Goal: Entertainment & Leisure: Consume media (video, audio)

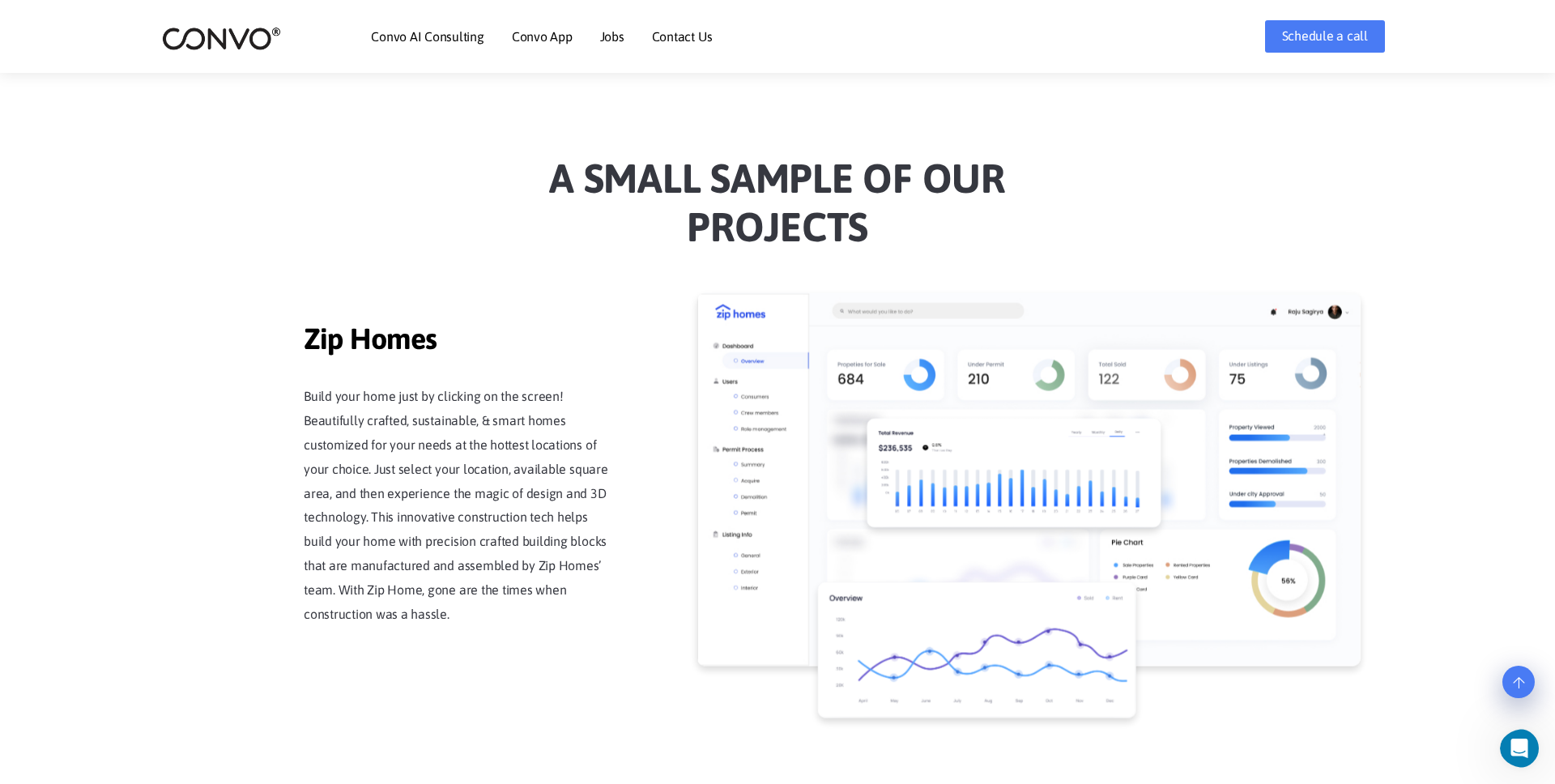
scroll to position [1286, 0]
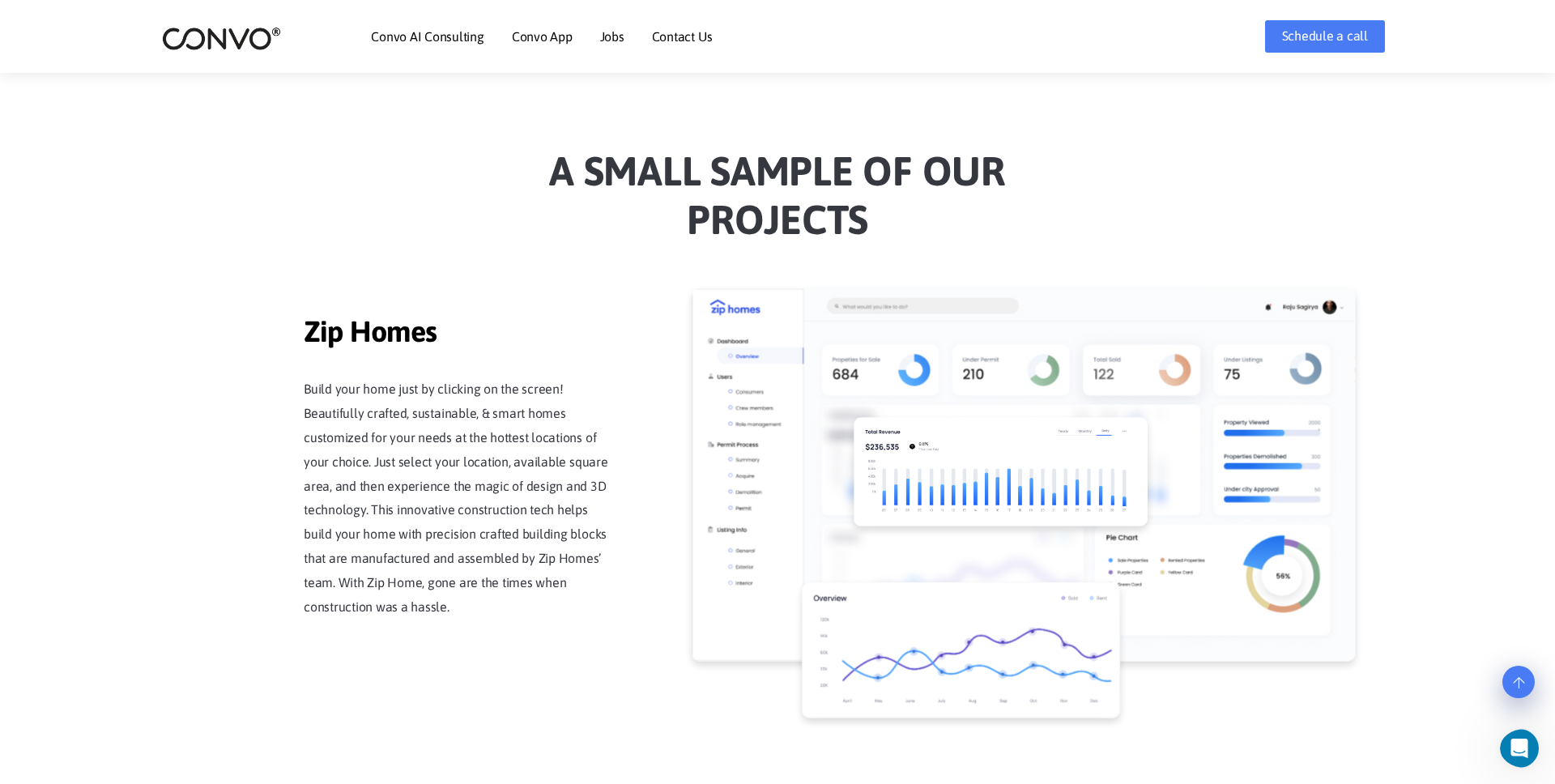
click at [854, 417] on img at bounding box center [1000, 471] width 293 height 110
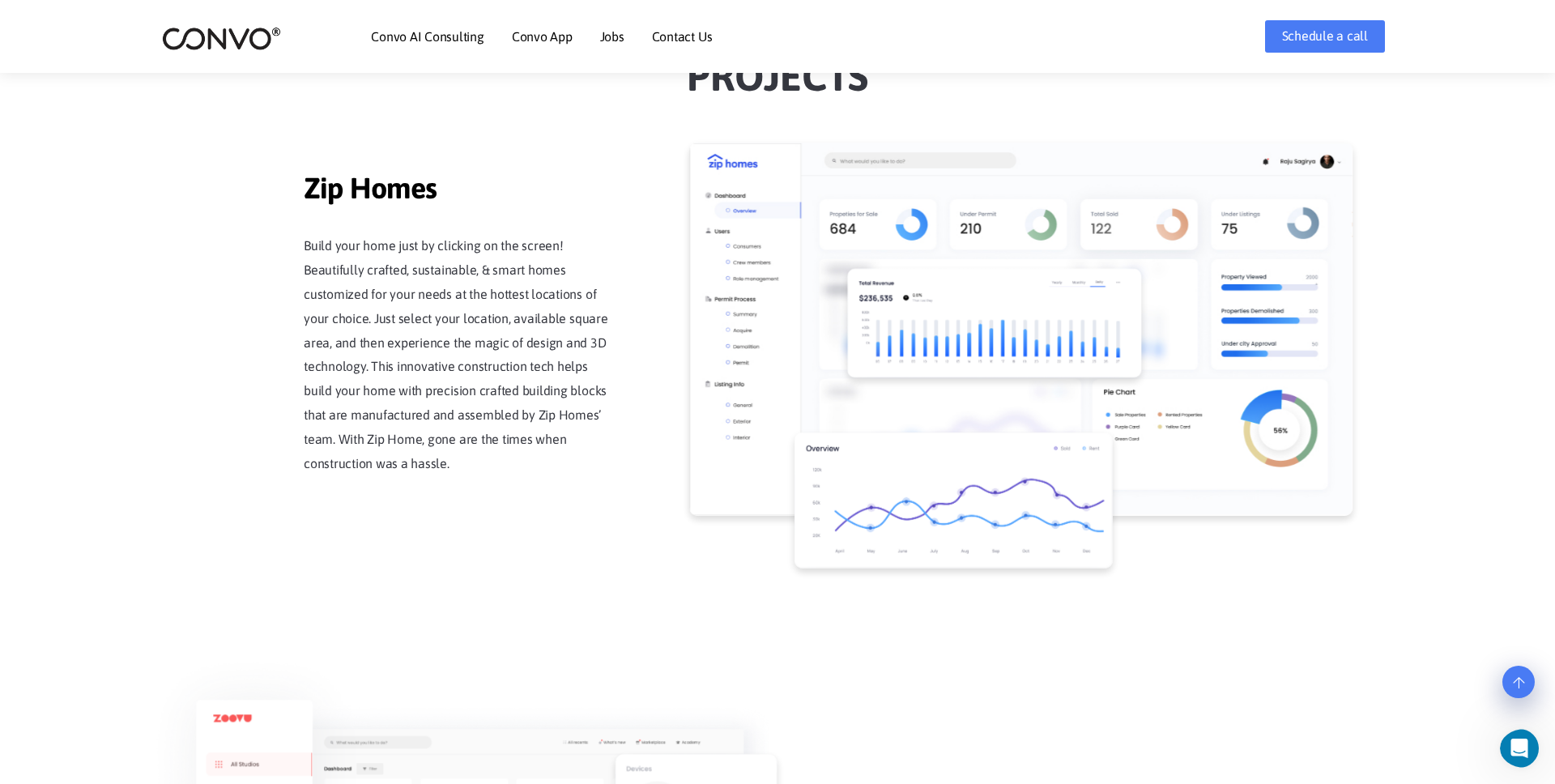
scroll to position [1455, 0]
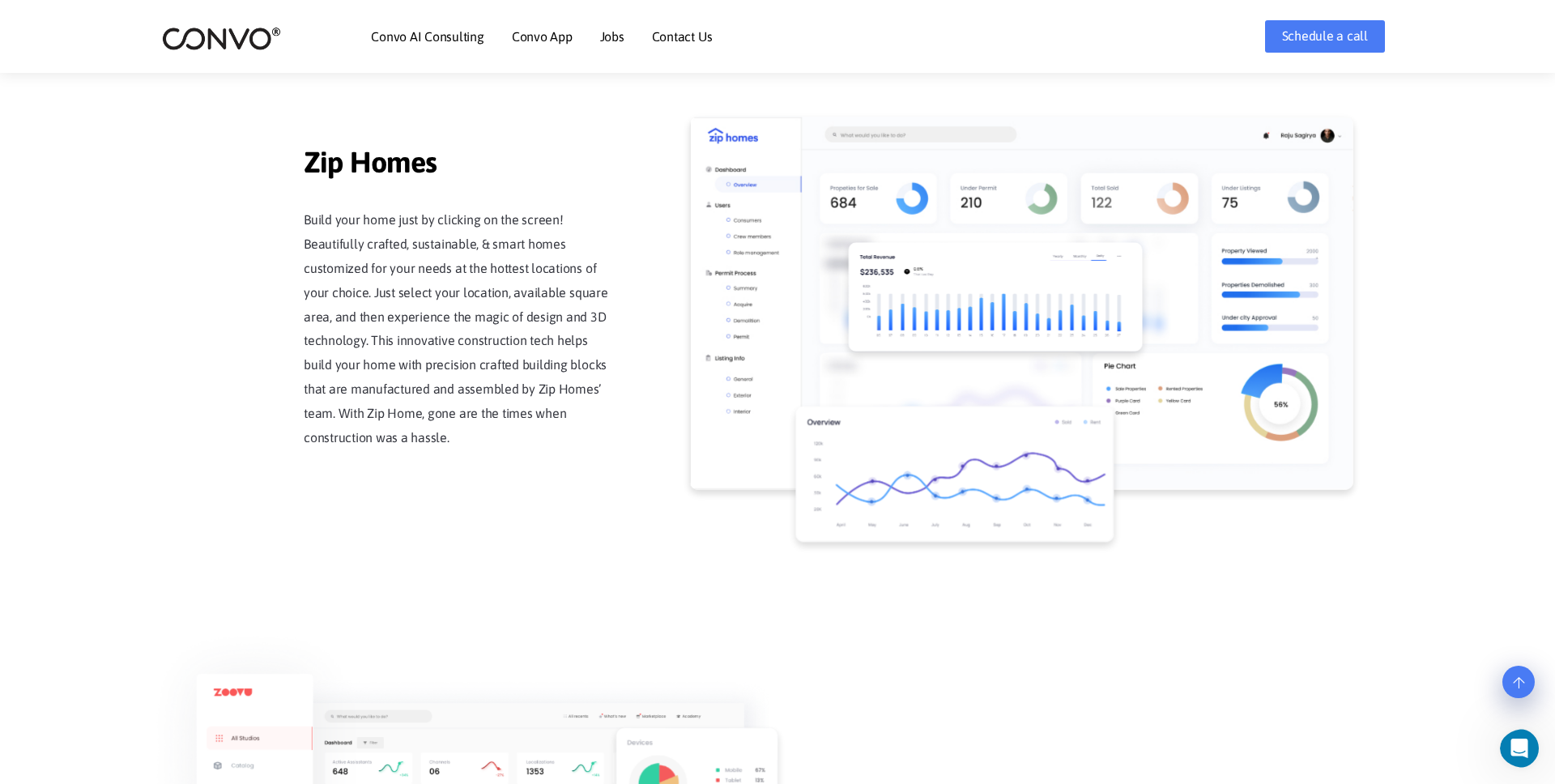
click at [970, 529] on img at bounding box center [955, 473] width 319 height 136
click at [915, 475] on img at bounding box center [957, 476] width 319 height 136
click at [900, 469] on img at bounding box center [958, 477] width 319 height 136
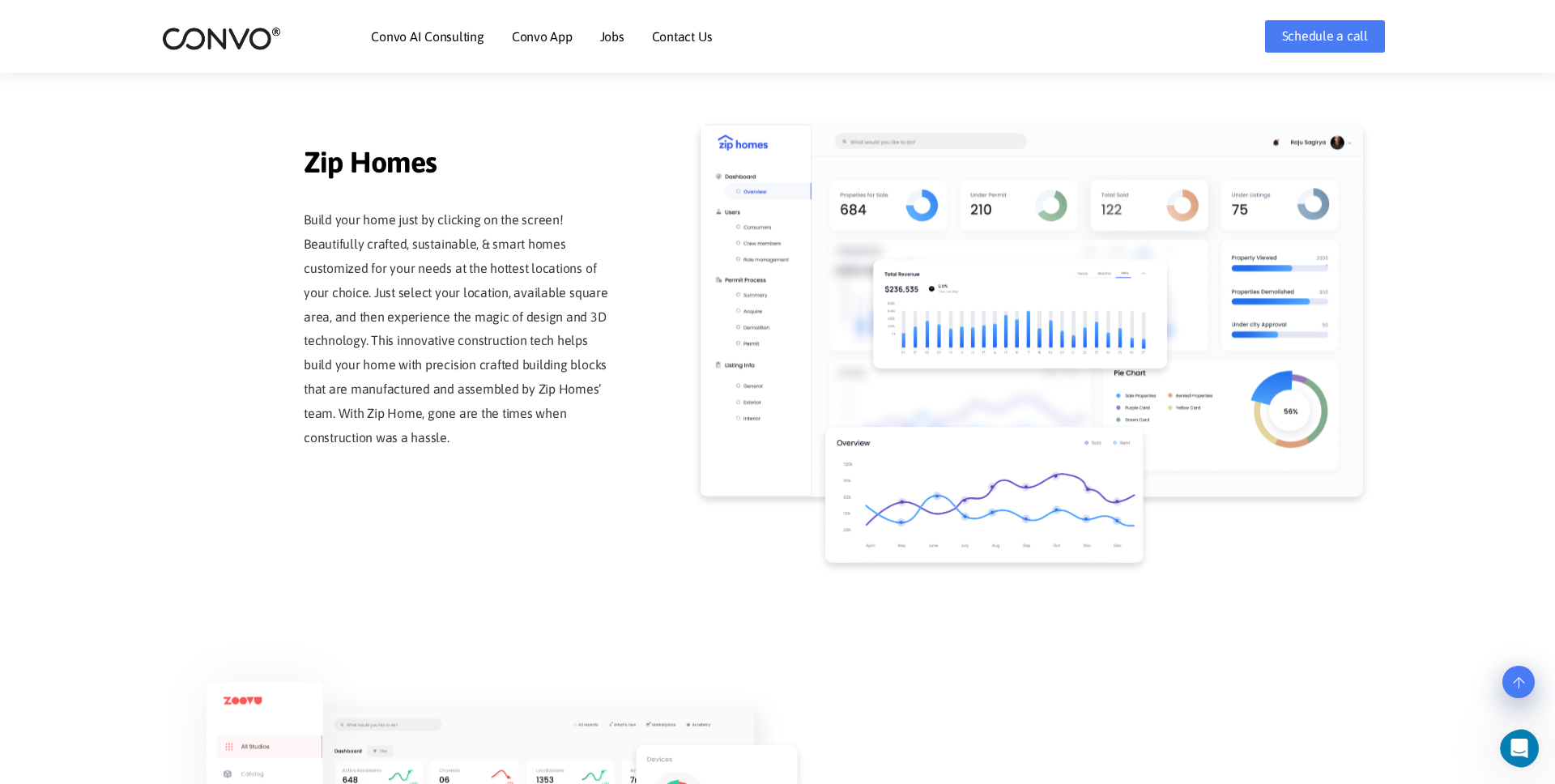
click at [395, 157] on span "Zip Homes" at bounding box center [458, 164] width 308 height 38
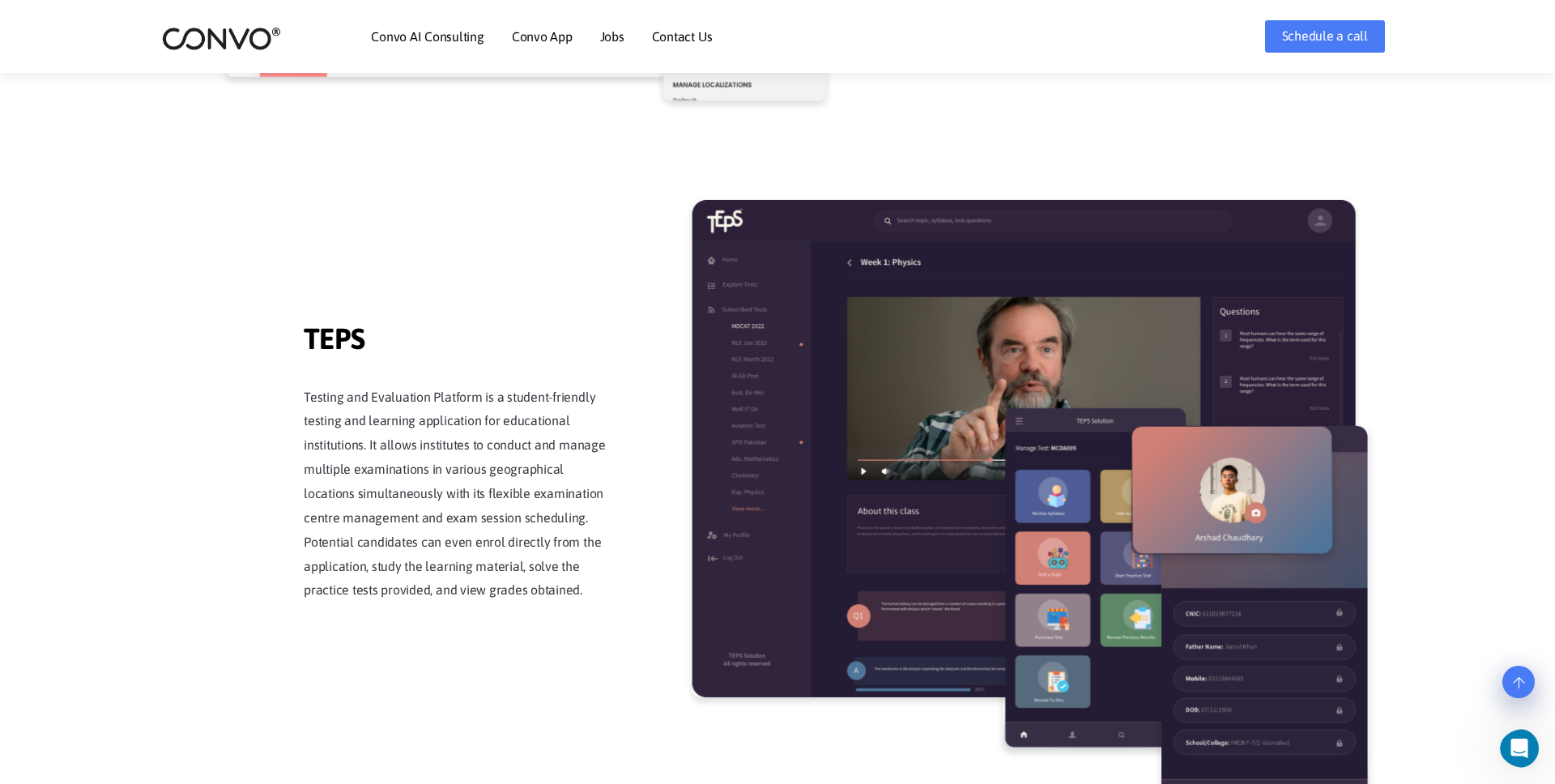
scroll to position [2612, 0]
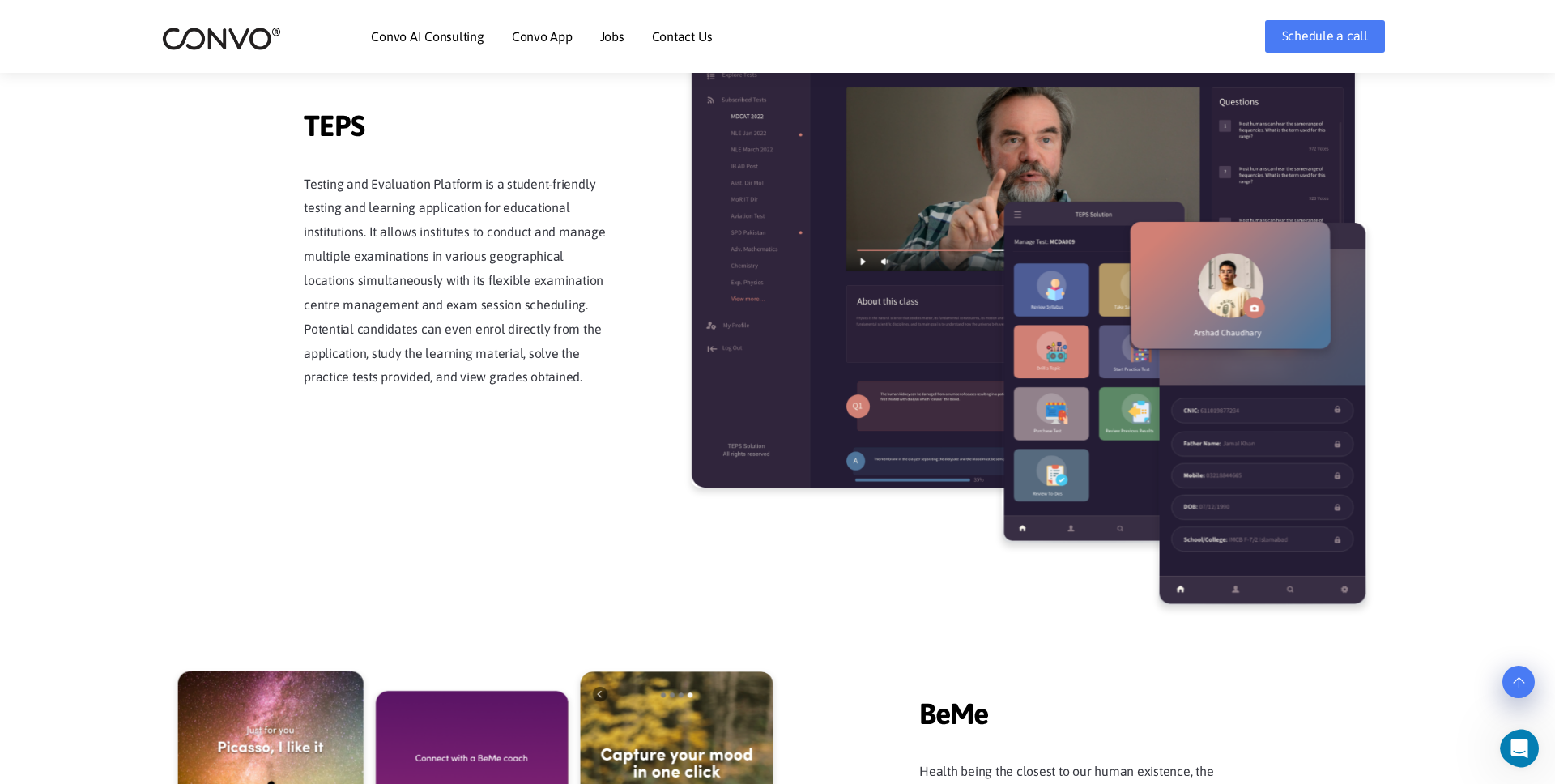
click at [1057, 273] on img at bounding box center [1094, 371] width 186 height 342
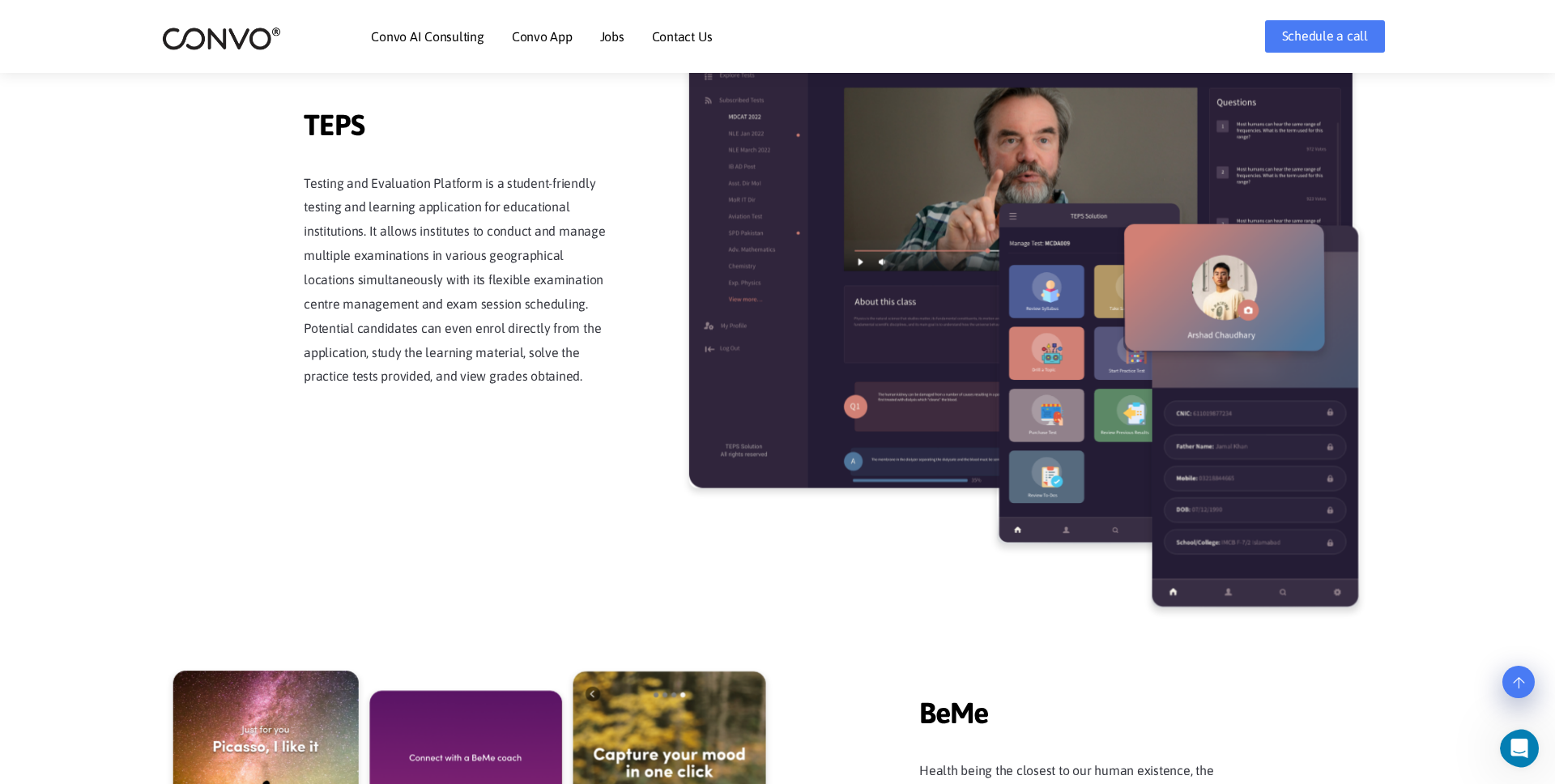
click at [1011, 284] on img at bounding box center [1089, 373] width 186 height 342
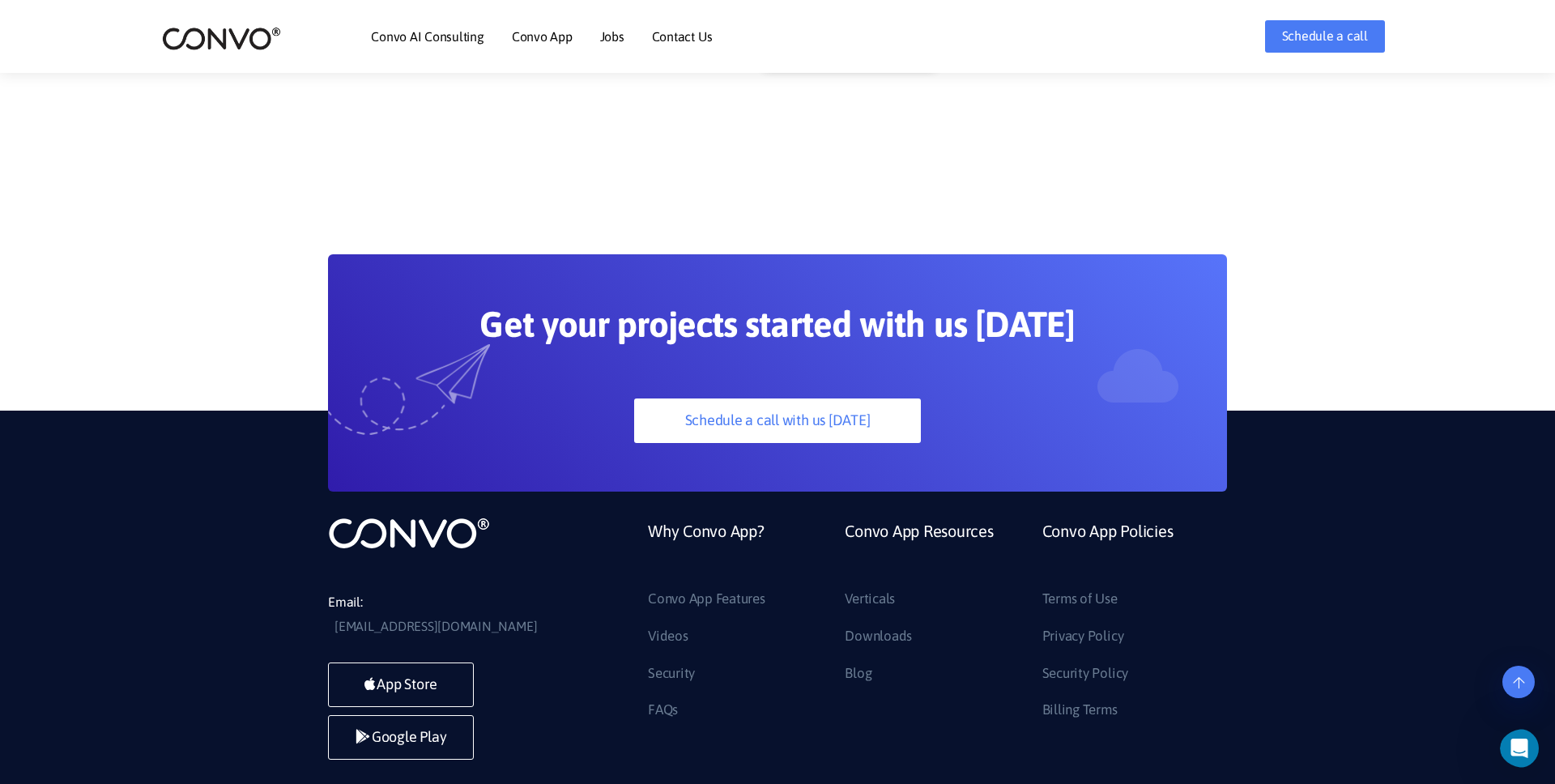
scroll to position [4458, 0]
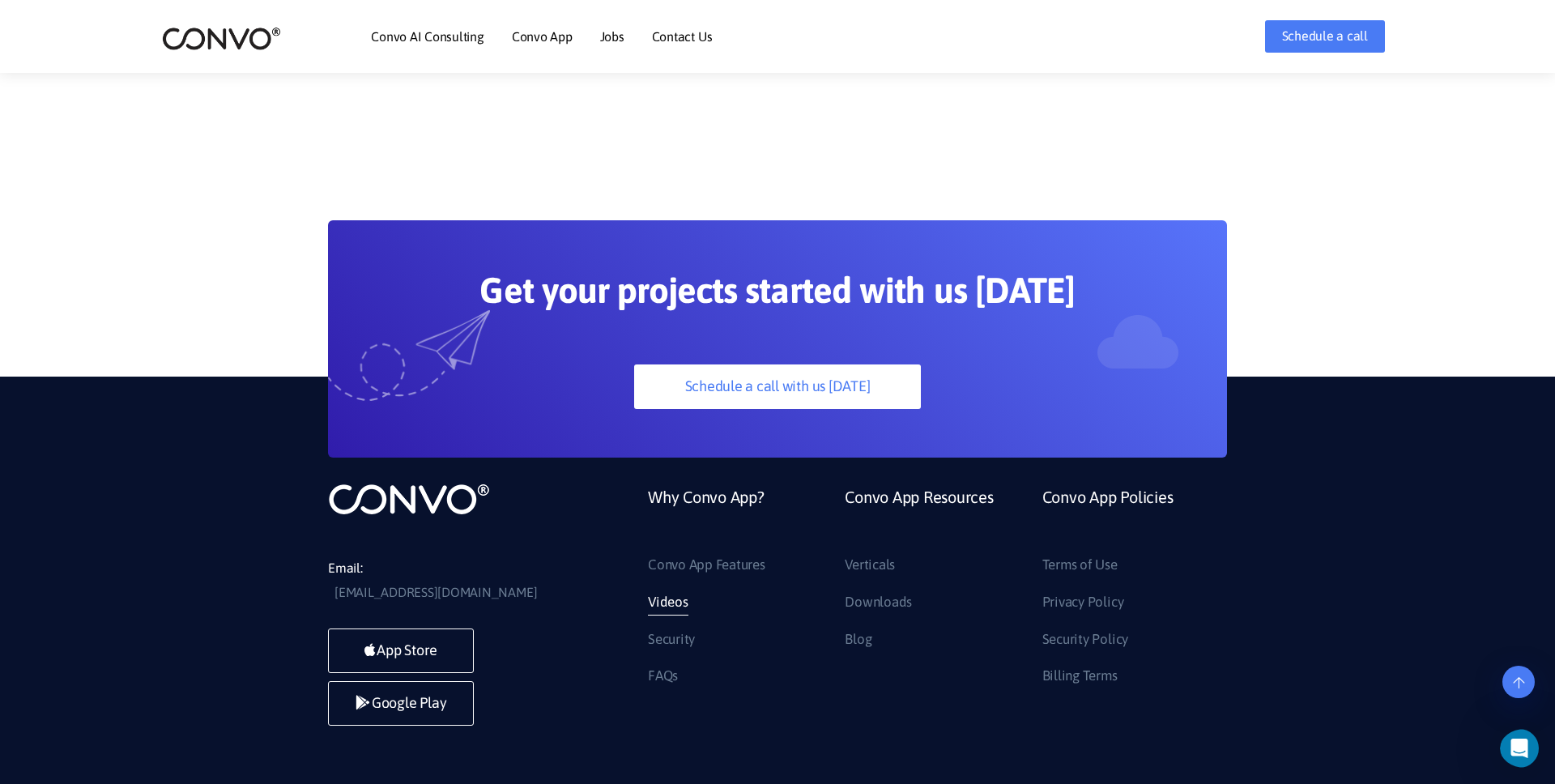
click at [673, 590] on link "Videos" at bounding box center [668, 602] width 40 height 26
